Goal: Find specific page/section: Find specific page/section

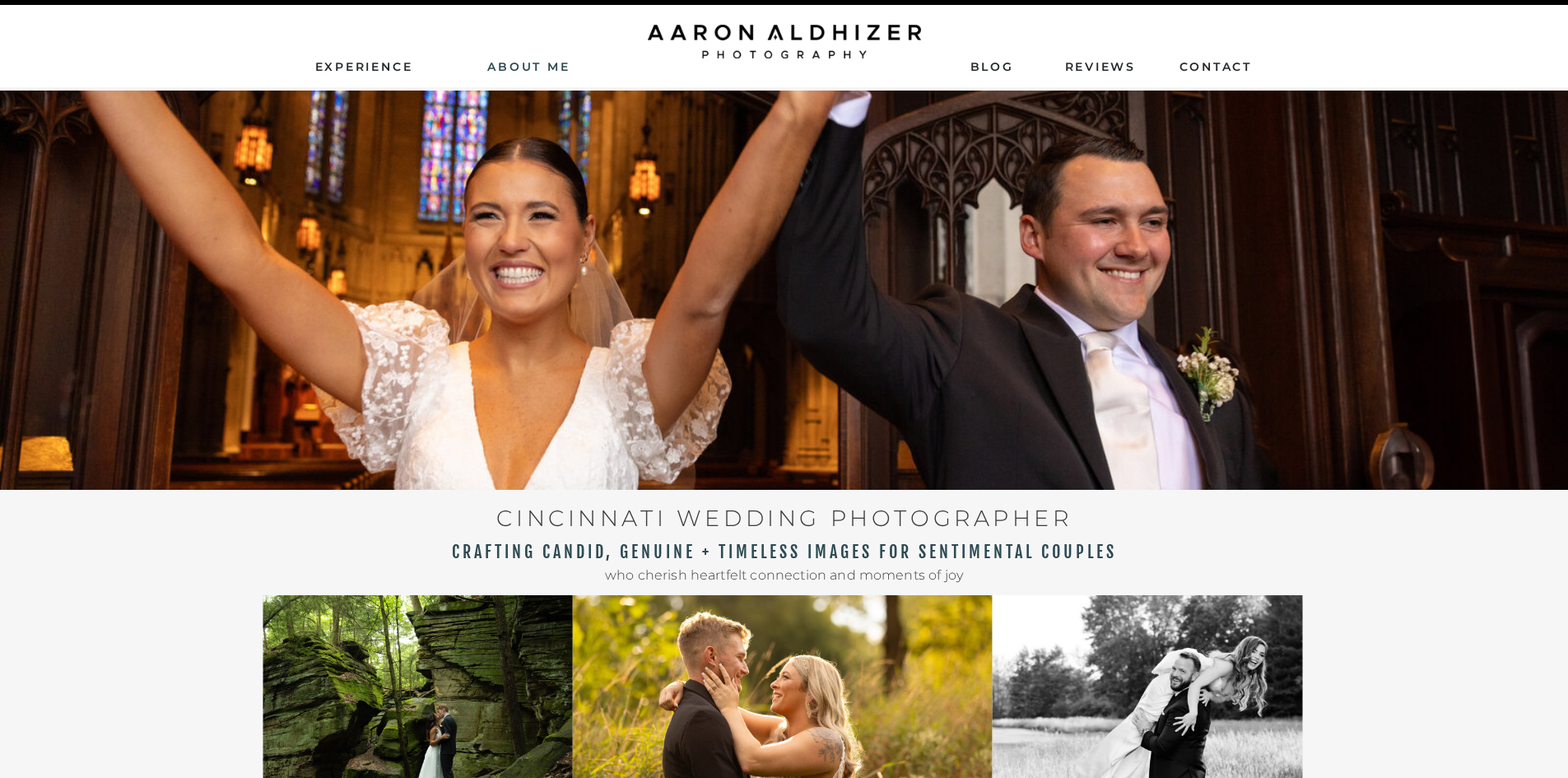
click at [529, 65] on nav "AbouT ME" at bounding box center [529, 66] width 117 height 15
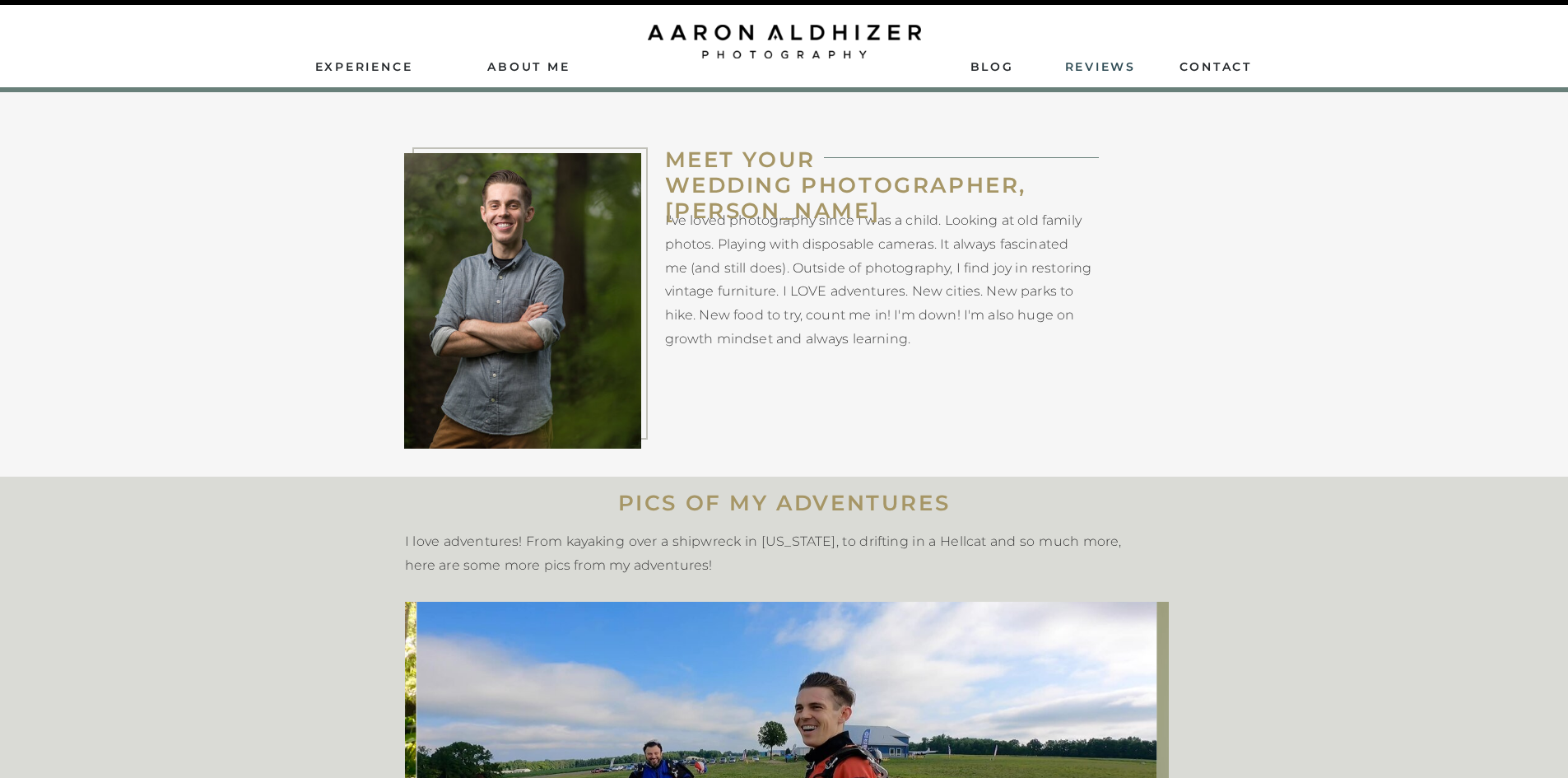
click at [1079, 64] on nav "ReviEws" at bounding box center [1102, 66] width 74 height 15
click at [528, 69] on nav "AbouT ME" at bounding box center [529, 66] width 117 height 15
click at [535, 69] on nav "AbouT ME" at bounding box center [529, 66] width 117 height 15
click at [1206, 63] on nav "contact" at bounding box center [1216, 66] width 74 height 15
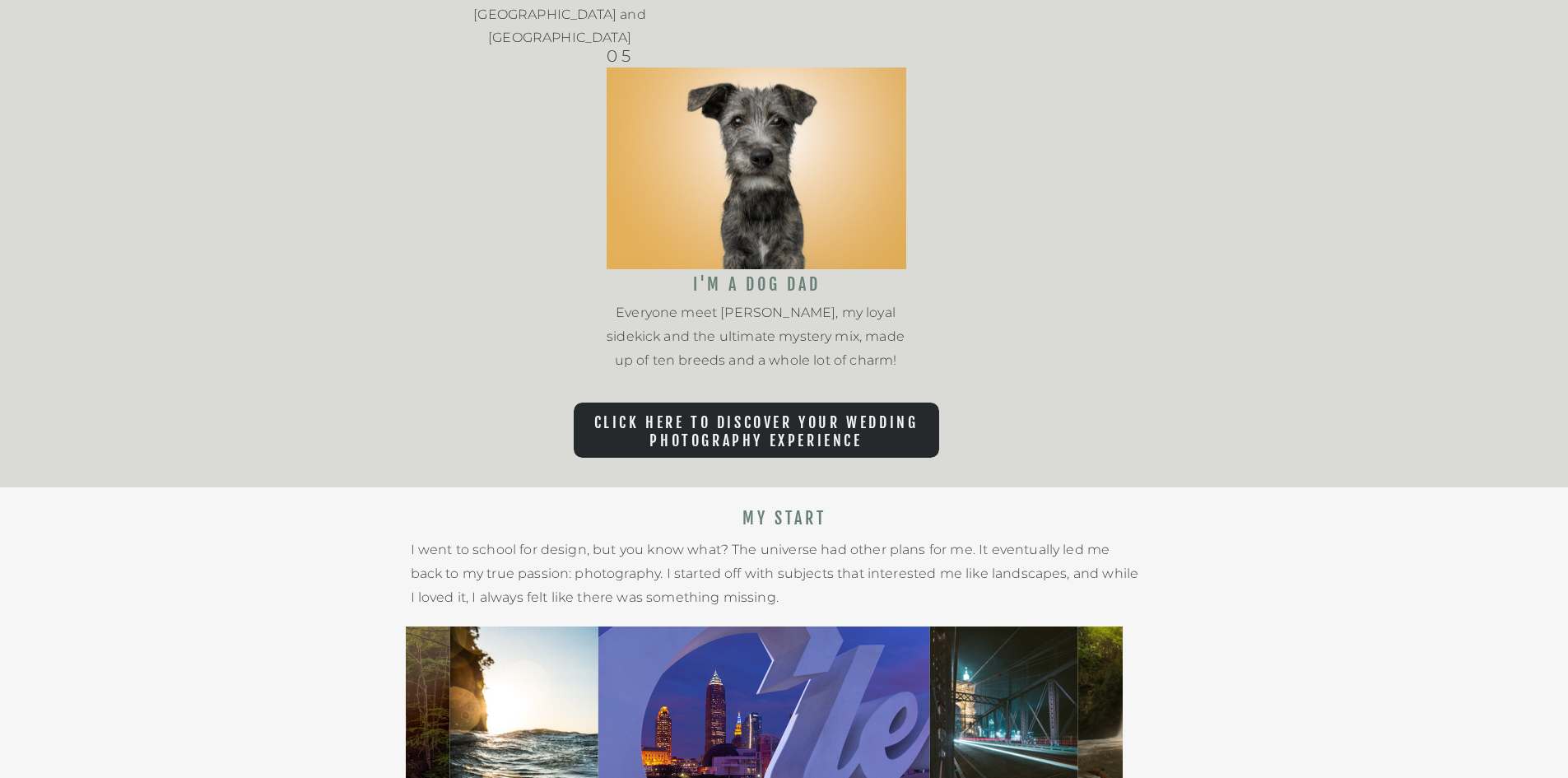
scroll to position [2635, 0]
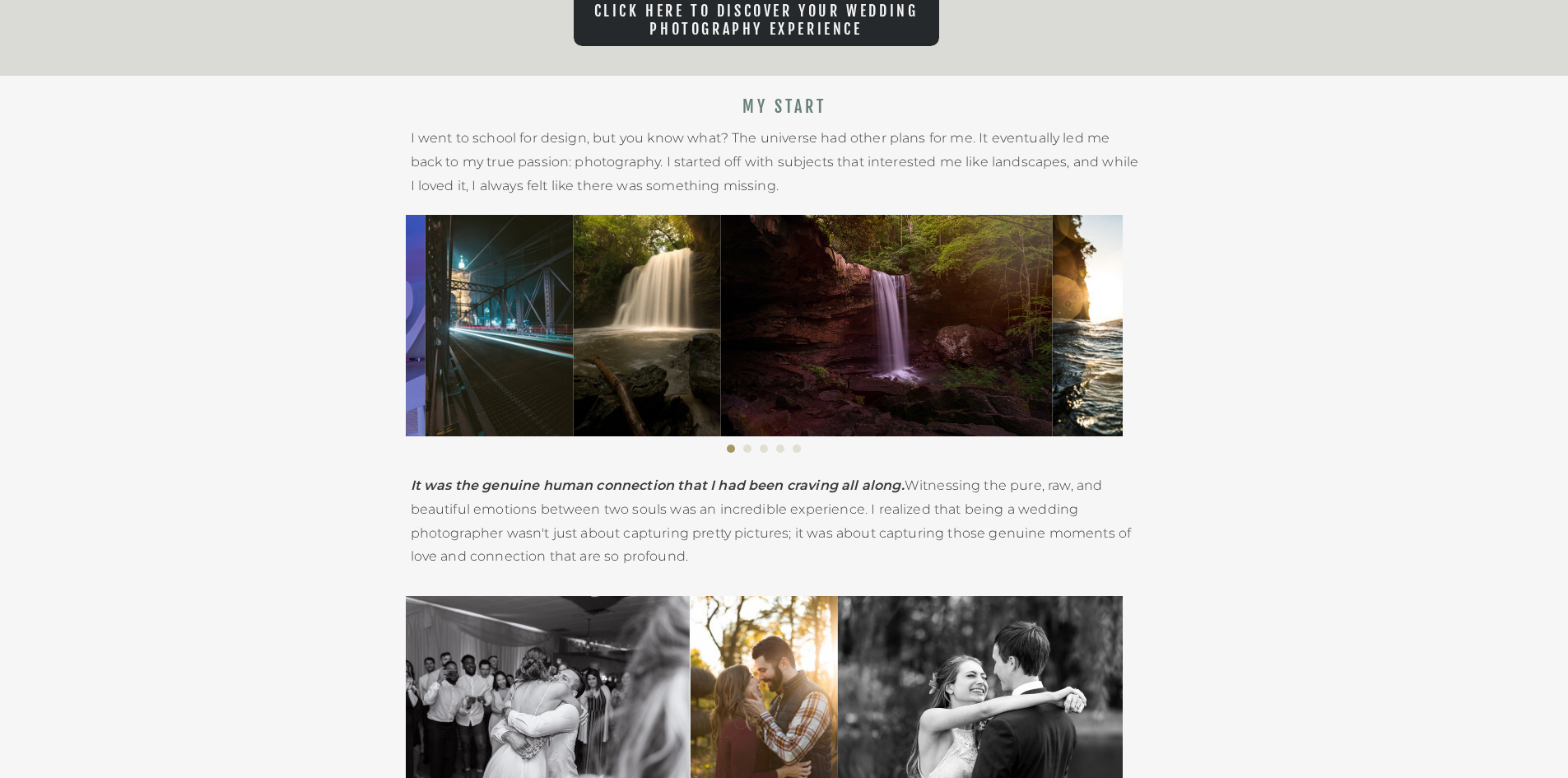
click at [571, 343] on img at bounding box center [499, 325] width 148 height 222
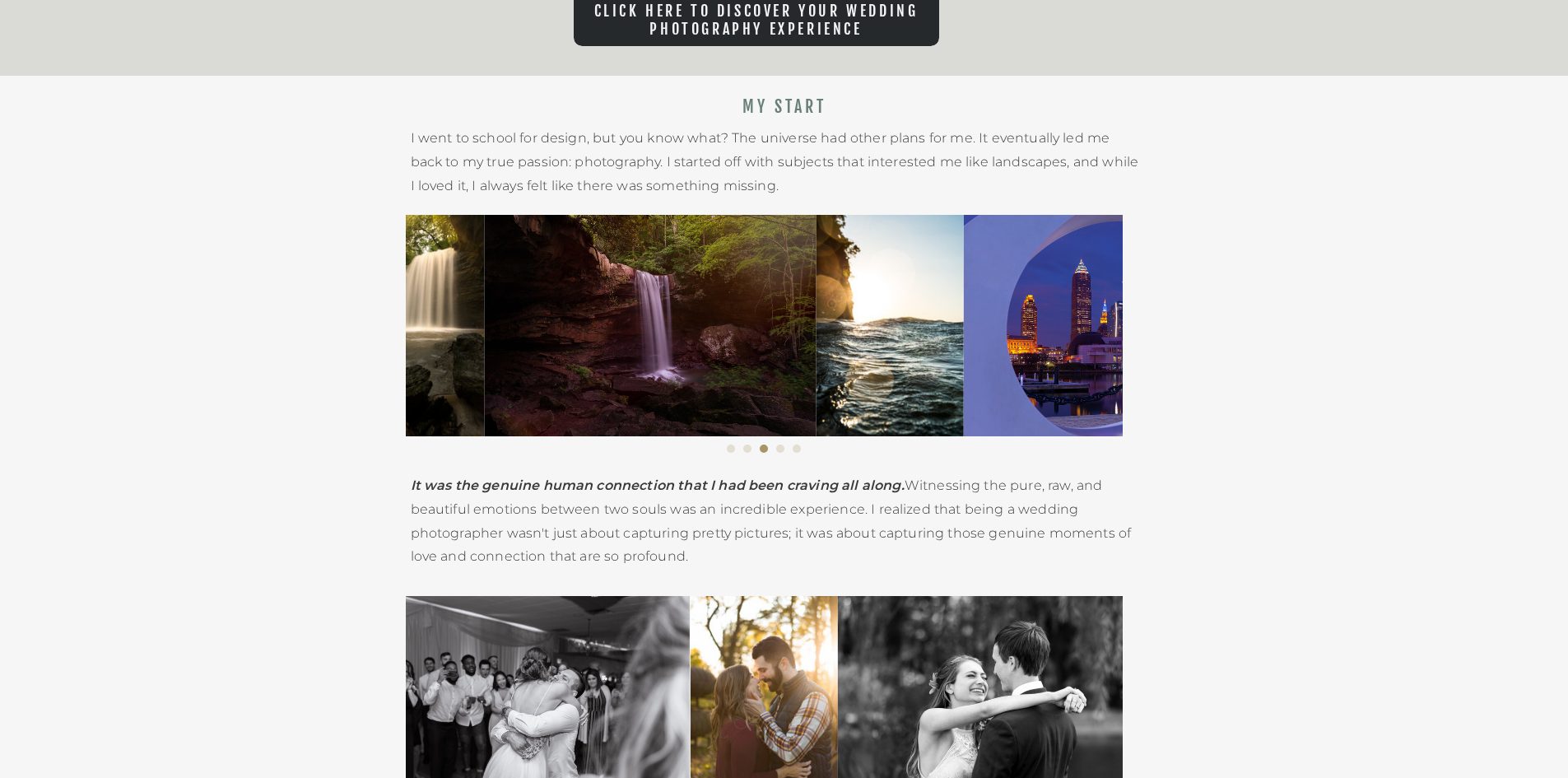
click at [484, 324] on img at bounding box center [650, 325] width 332 height 222
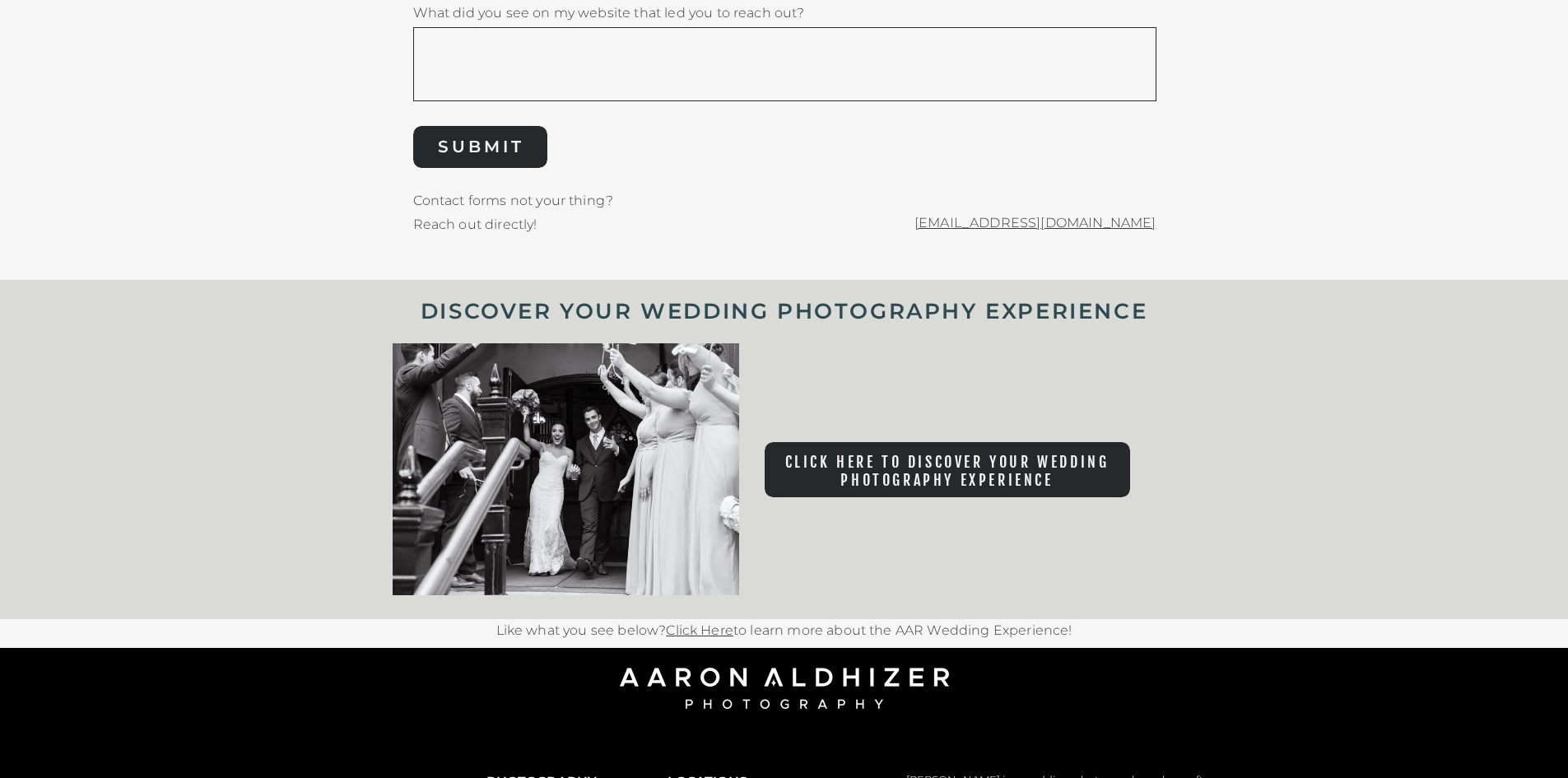
scroll to position [7091, 0]
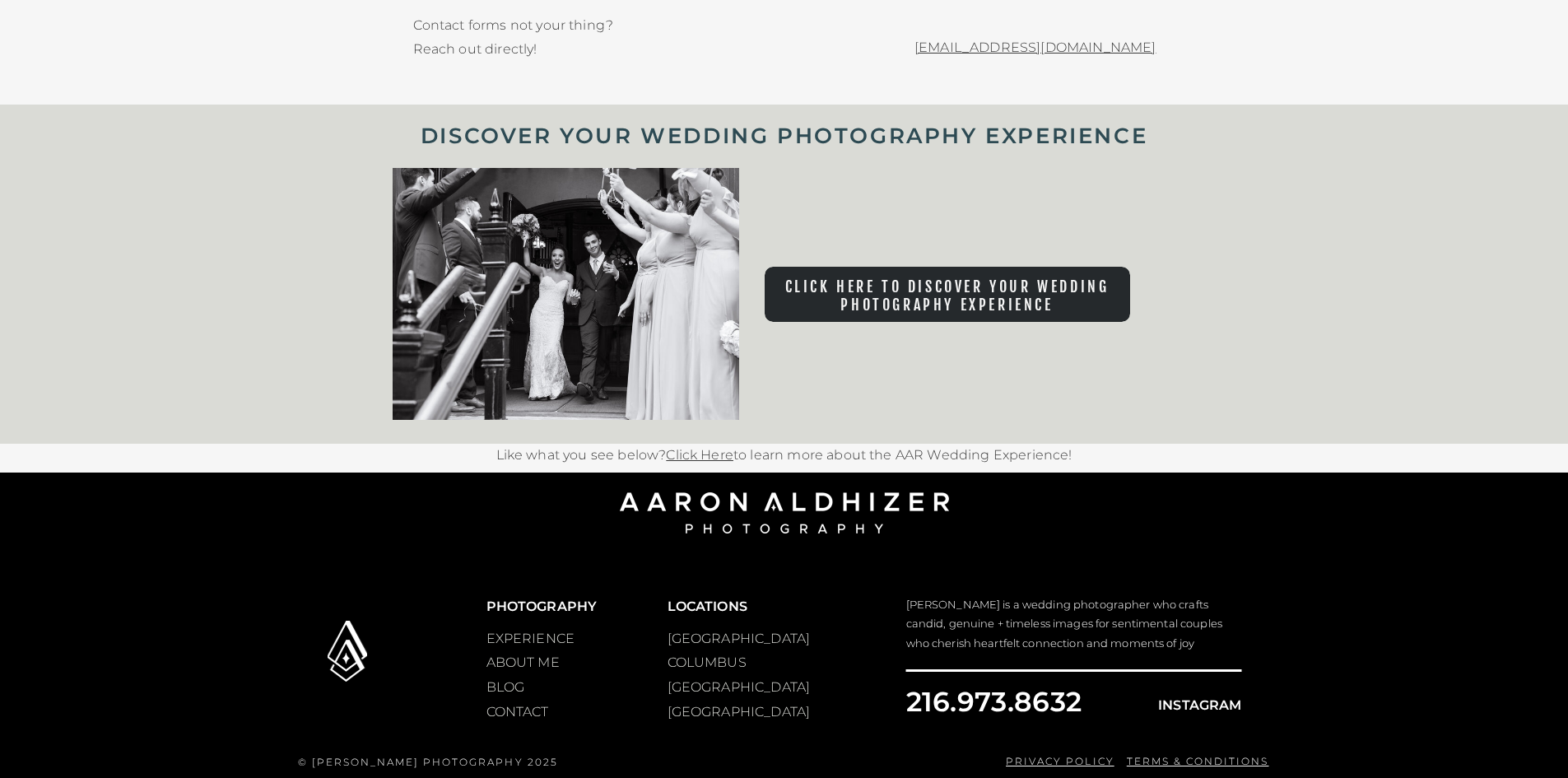
click at [676, 690] on p "[GEOGRAPHIC_DATA]" at bounding box center [711, 688] width 88 height 25
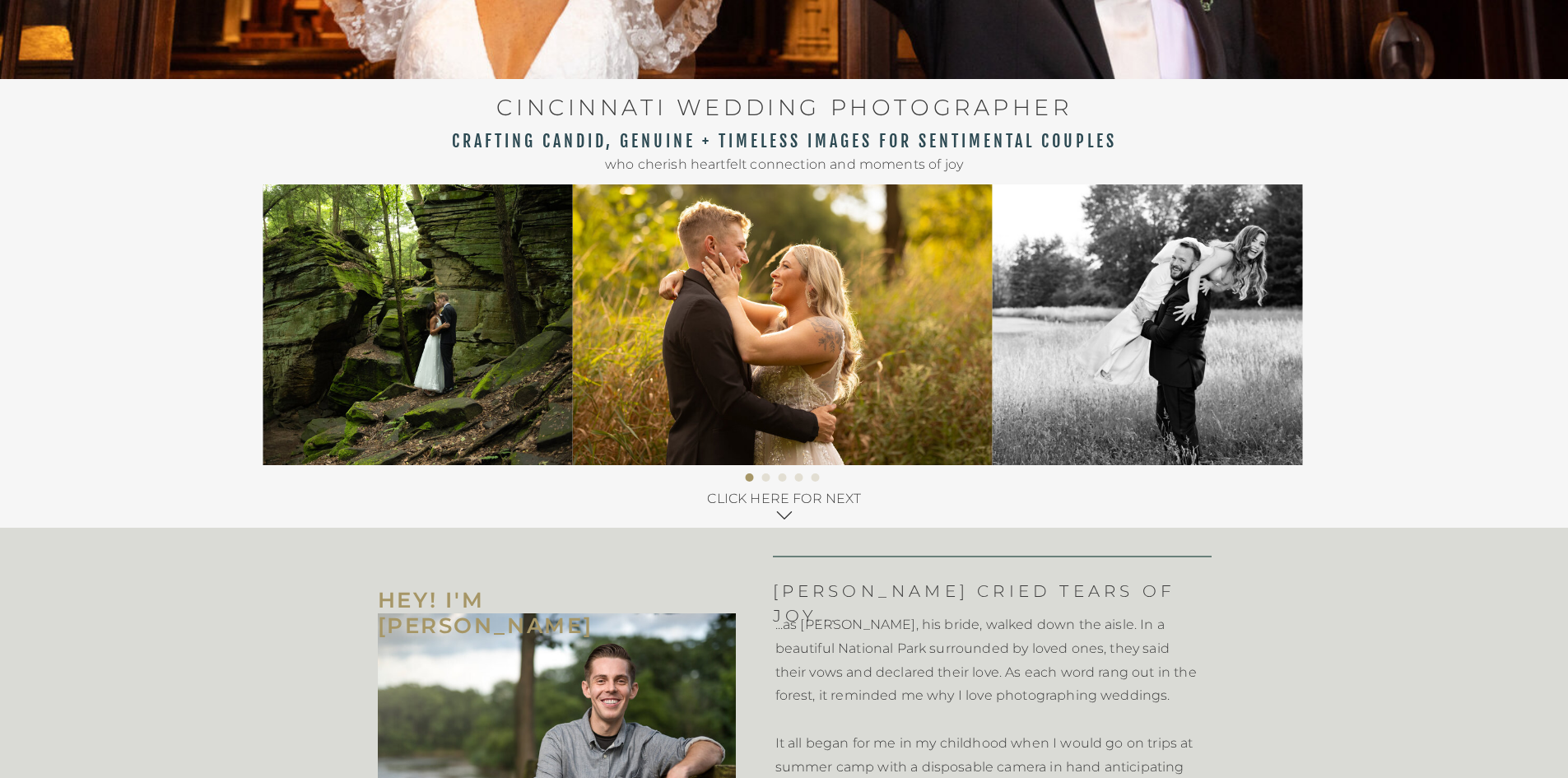
scroll to position [576, 0]
